Goal: Find specific page/section: Find specific page/section

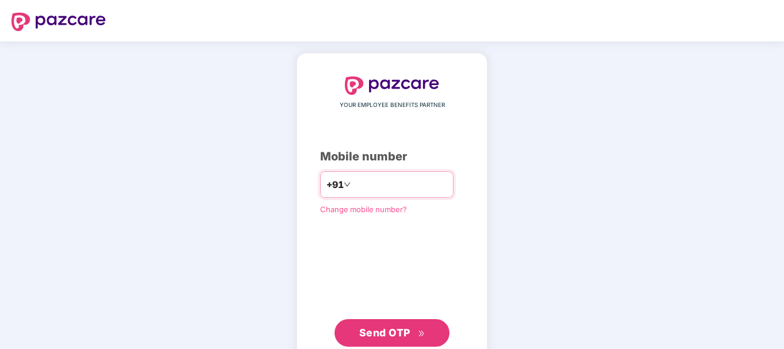
type input "**********"
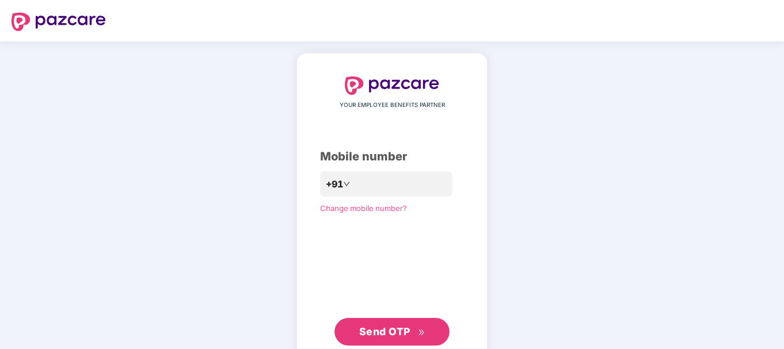
click at [399, 339] on span "Send OTP" at bounding box center [392, 332] width 66 height 16
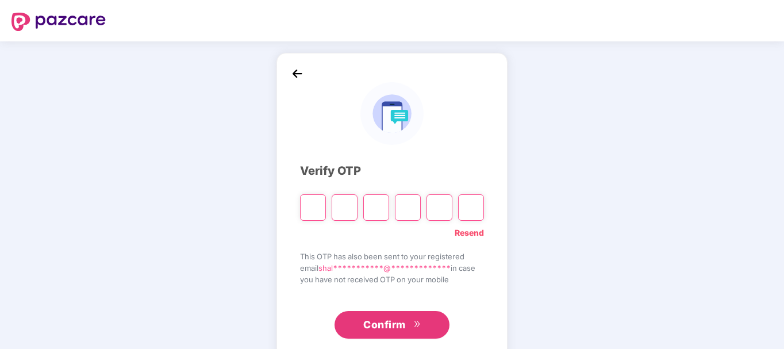
type input "*"
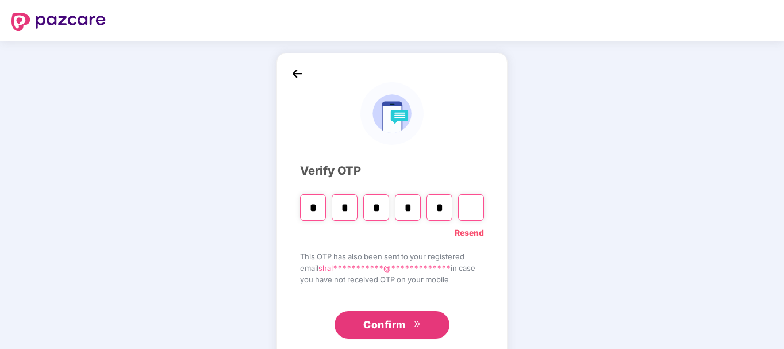
type input "*"
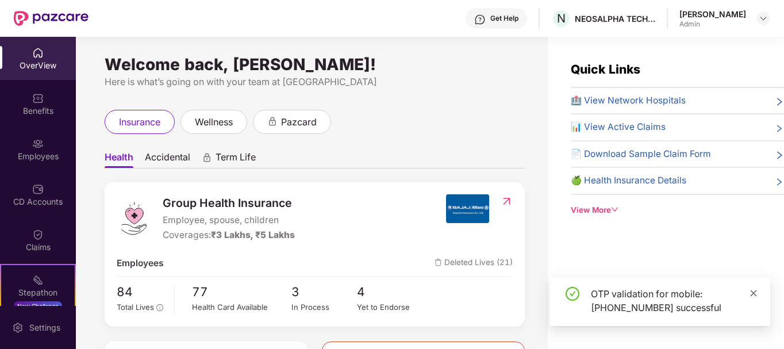
click at [755, 292] on icon "close" at bounding box center [754, 293] width 6 height 6
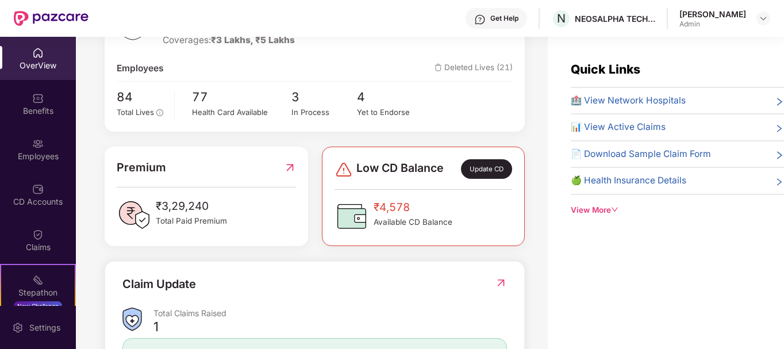
scroll to position [195, 0]
click at [341, 171] on img at bounding box center [344, 169] width 18 height 18
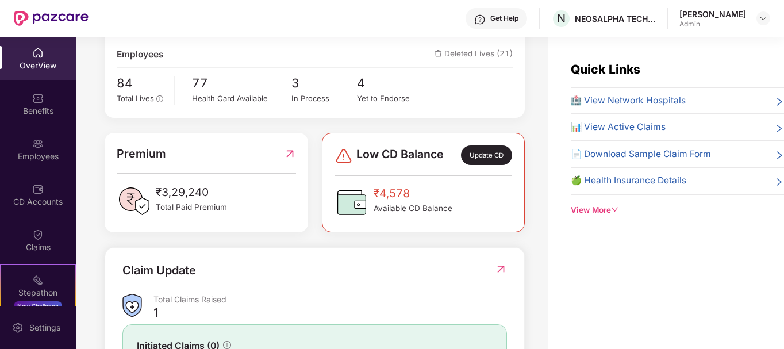
scroll to position [208, 0]
click at [490, 156] on div "Update CD" at bounding box center [486, 156] width 51 height 20
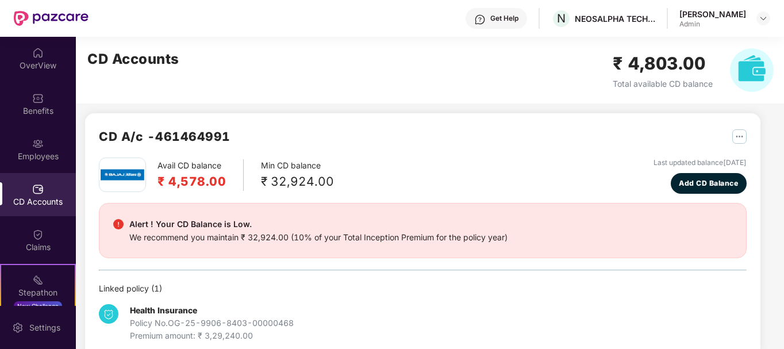
scroll to position [0, 0]
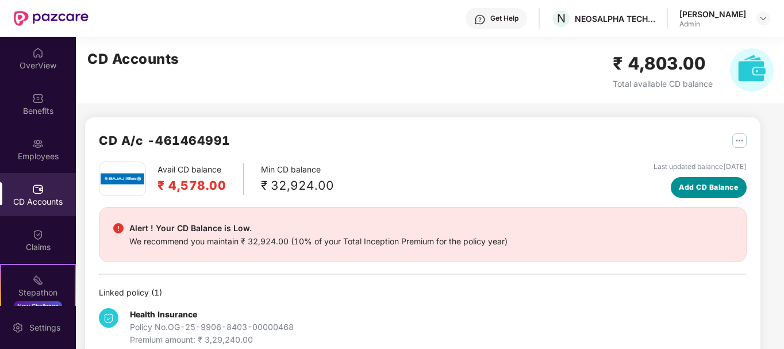
click at [695, 187] on span "Add CD Balance" at bounding box center [708, 187] width 59 height 11
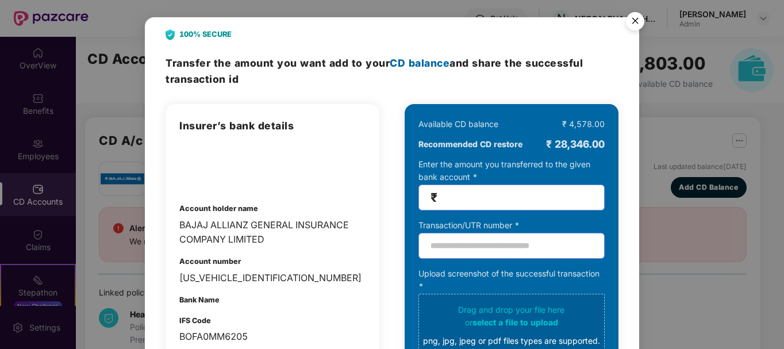
click at [634, 20] on img "Close" at bounding box center [635, 23] width 32 height 32
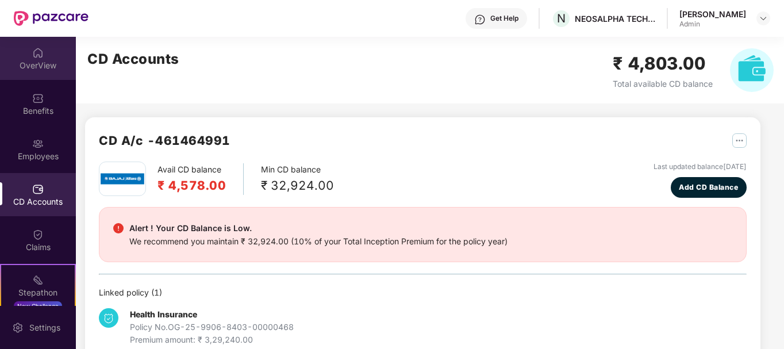
click at [45, 60] on div "OverView" at bounding box center [38, 66] width 76 height 12
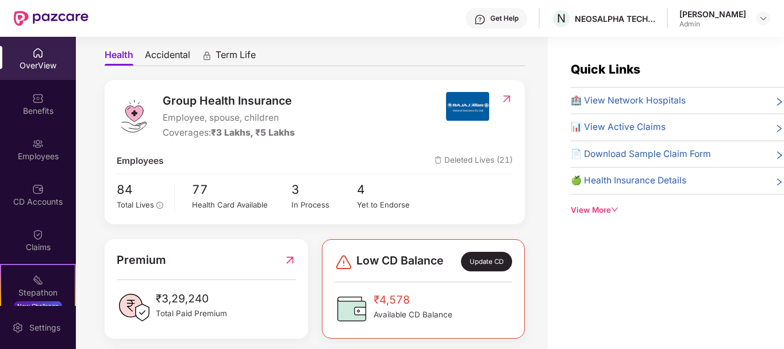
scroll to position [107, 0]
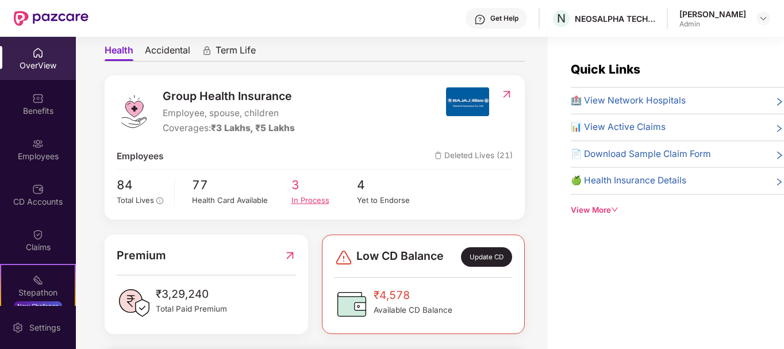
click at [304, 205] on div "In Process" at bounding box center [325, 200] width 66 height 12
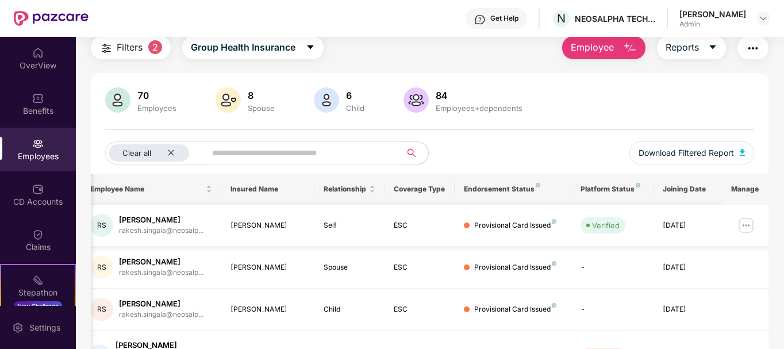
scroll to position [0, 0]
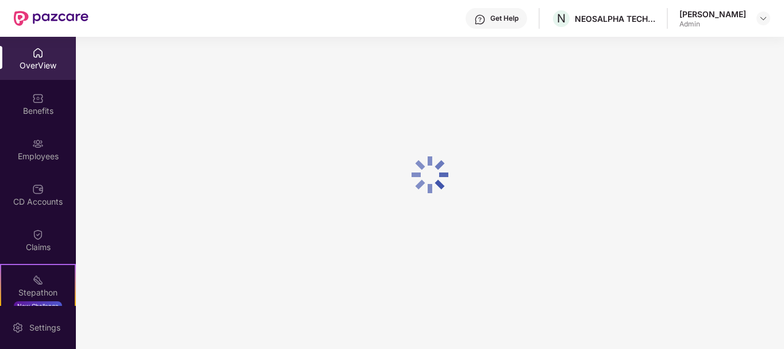
scroll to position [37, 0]
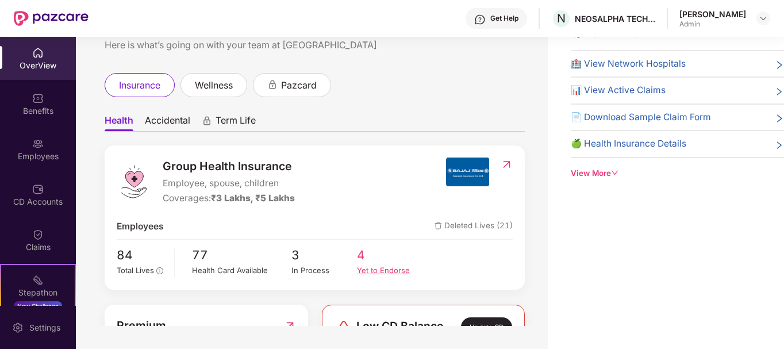
click at [382, 269] on div "Yet to Endorse" at bounding box center [390, 271] width 66 height 12
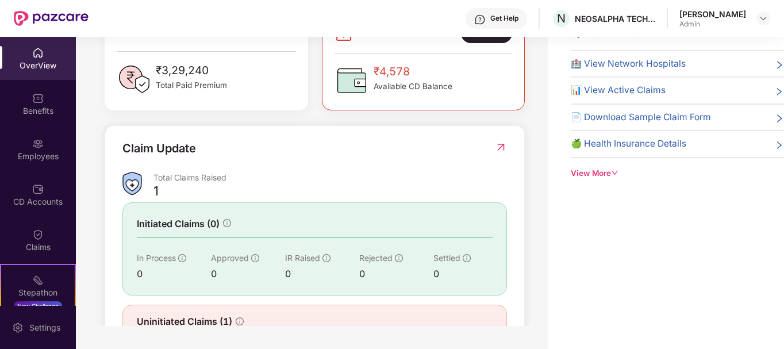
scroll to position [0, 0]
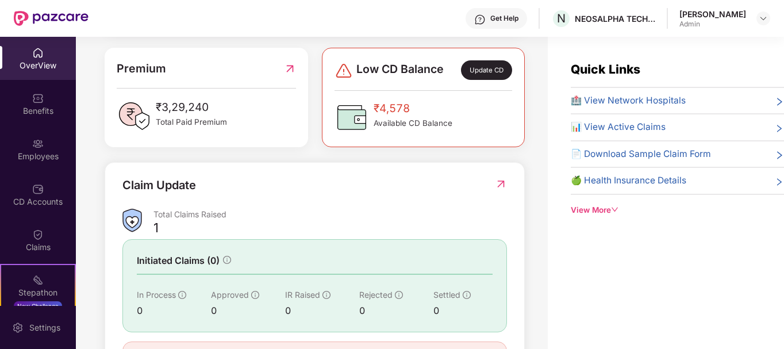
click at [605, 214] on div "View More" at bounding box center [677, 210] width 213 height 12
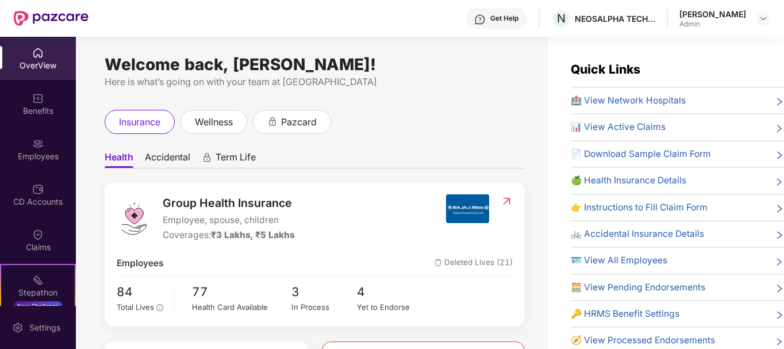
click at [169, 156] on span "Accidental" at bounding box center [167, 159] width 45 height 17
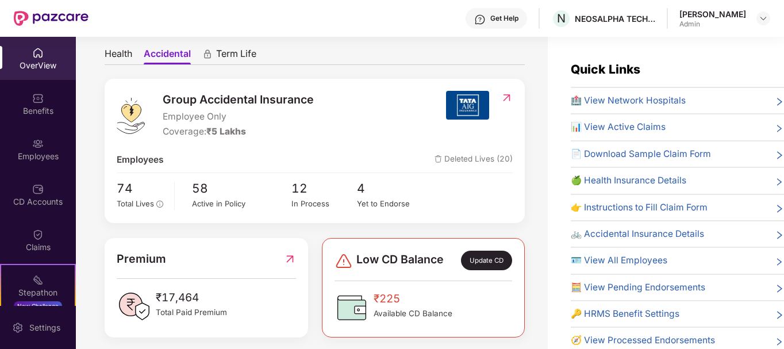
scroll to position [112, 0]
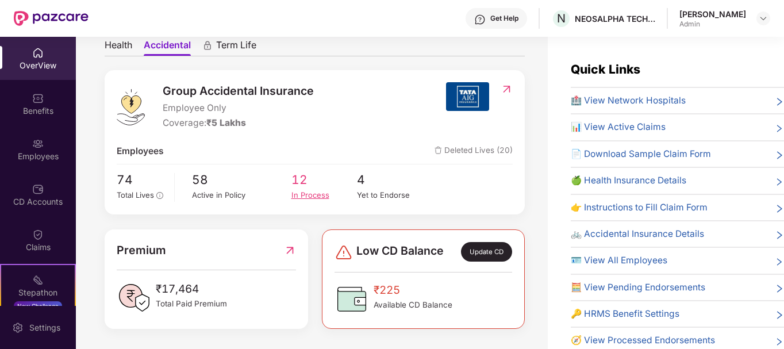
click at [310, 195] on div "In Process" at bounding box center [325, 195] width 66 height 12
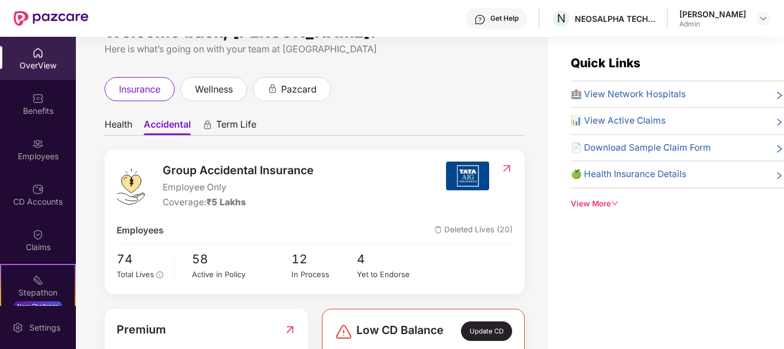
scroll to position [26, 0]
click at [463, 231] on span "Deleted Lives (20)" at bounding box center [474, 231] width 78 height 14
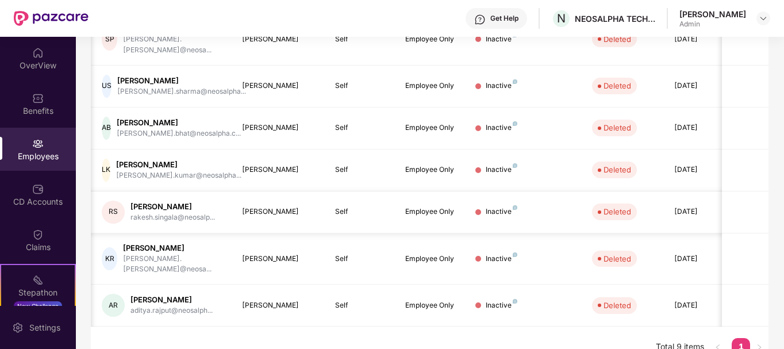
scroll to position [0, 68]
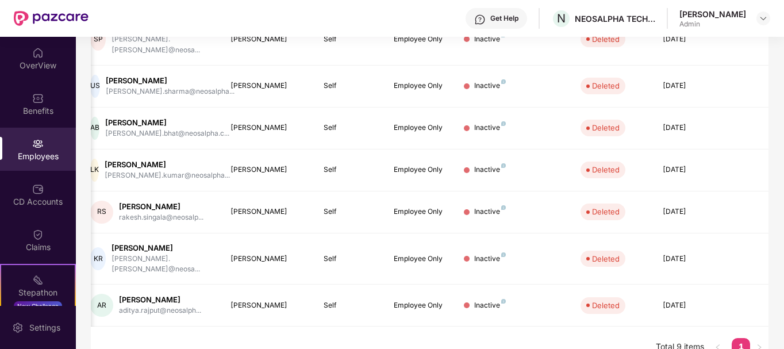
click at [741, 338] on link "1" at bounding box center [741, 346] width 18 height 17
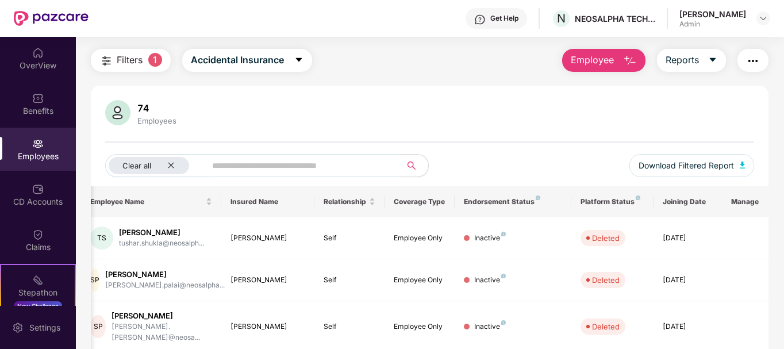
scroll to position [26, 0]
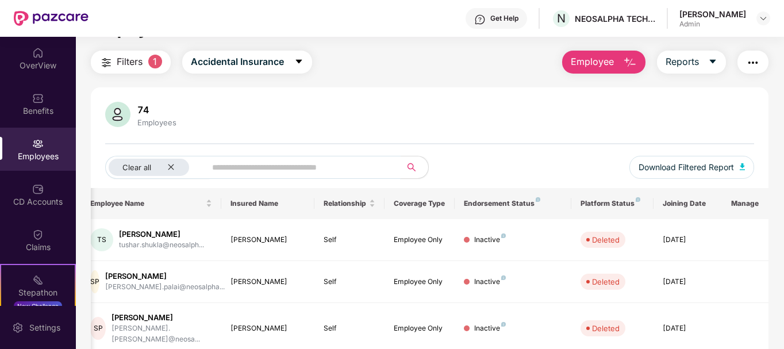
click at [293, 166] on input "text" at bounding box center [299, 167] width 174 height 17
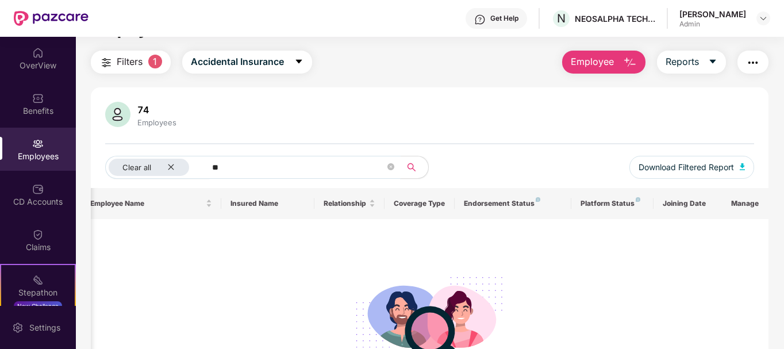
type input "*"
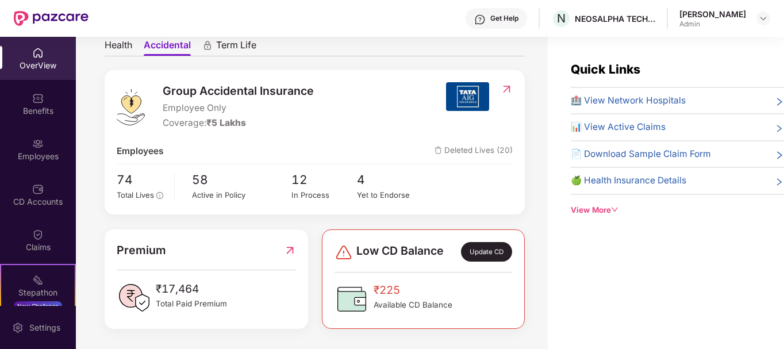
scroll to position [113, 0]
click at [375, 194] on div "Yet to Endorse" at bounding box center [390, 195] width 66 height 12
click at [129, 197] on span "Total Lives" at bounding box center [135, 194] width 37 height 9
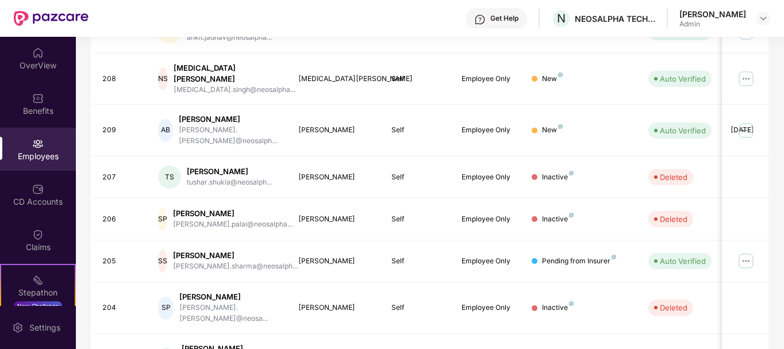
scroll to position [358, 0]
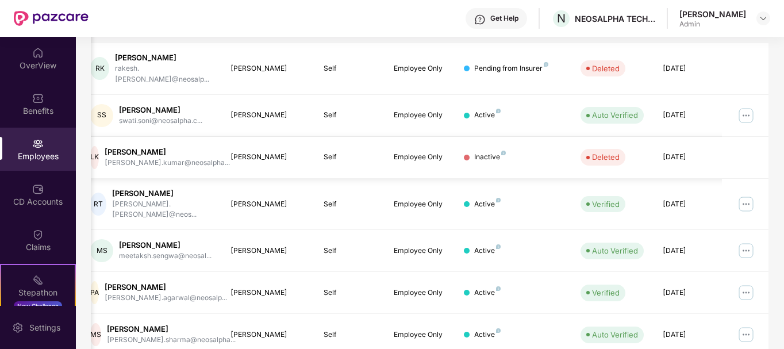
scroll to position [203, 0]
